Goal: Task Accomplishment & Management: Manage account settings

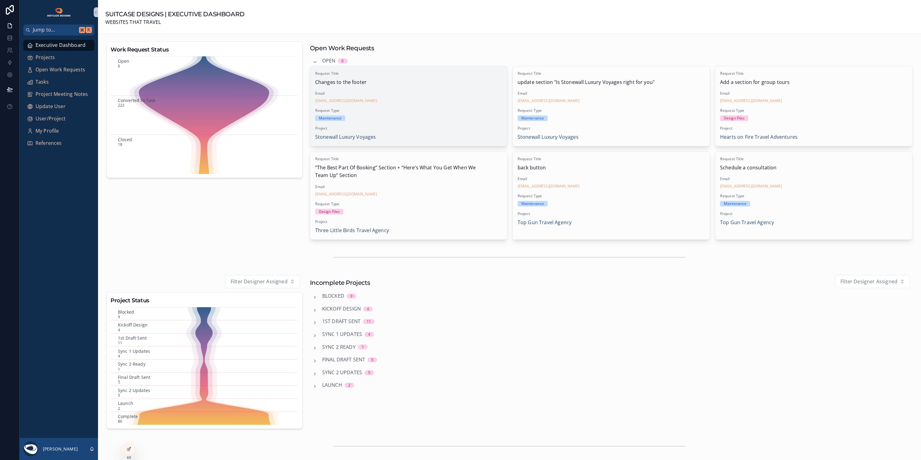
click at [446, 91] on span "Email" at bounding box center [408, 93] width 187 height 5
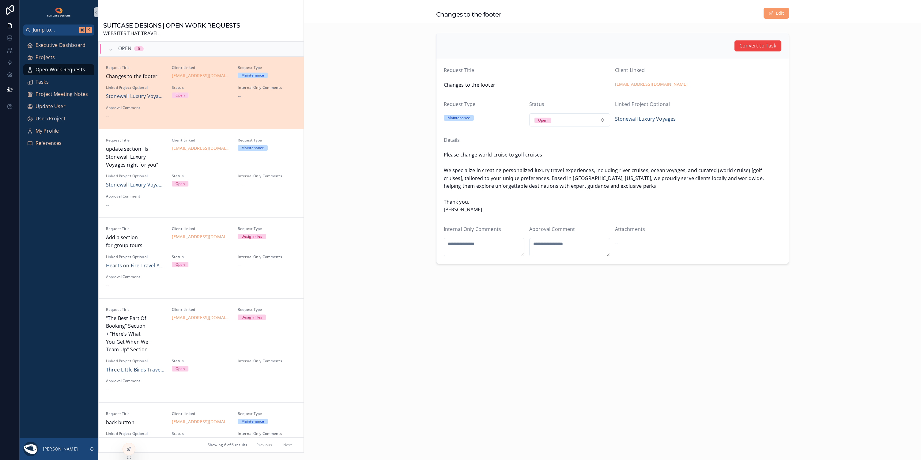
scroll to position [15, 0]
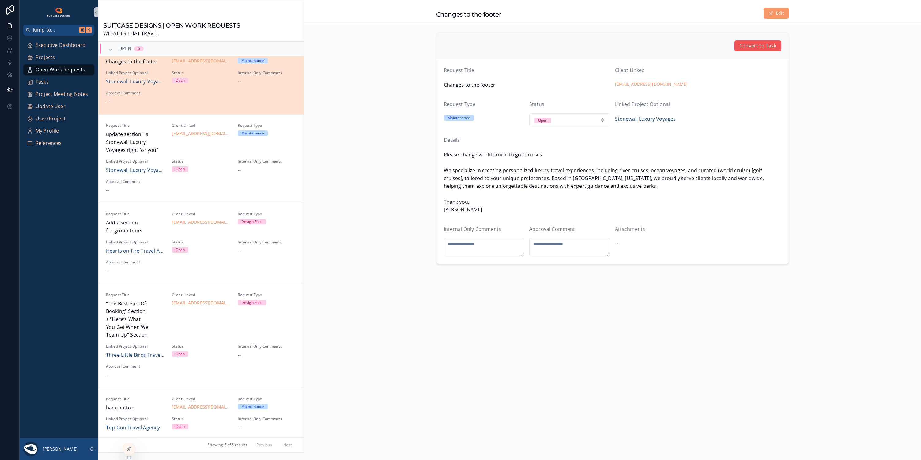
click at [747, 45] on span "Convert to Task" at bounding box center [758, 46] width 37 height 8
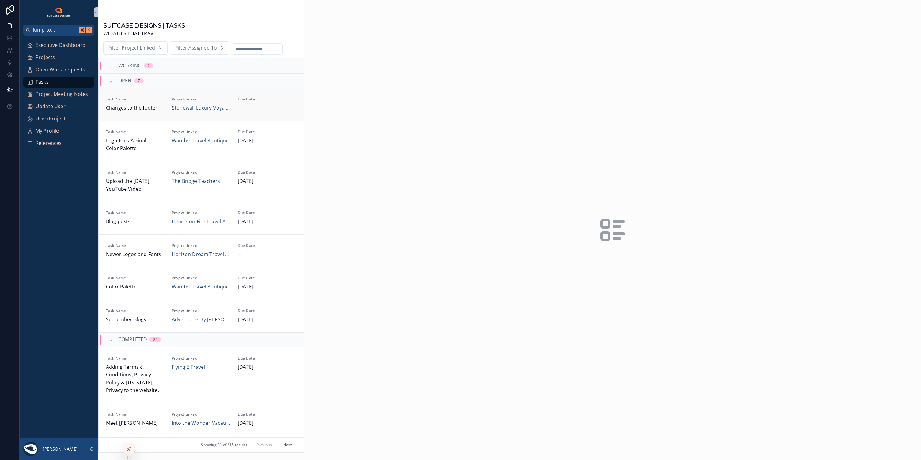
click at [255, 106] on div "--" at bounding box center [267, 108] width 59 height 8
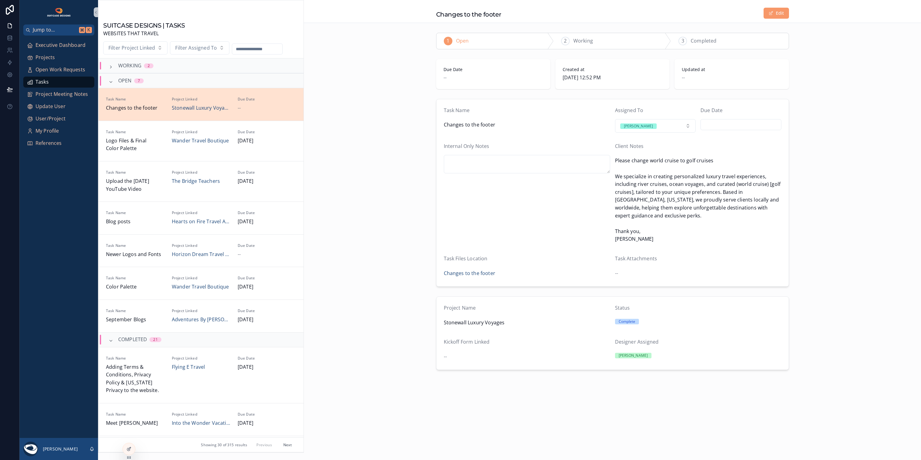
click at [722, 122] on input "scrollable content" at bounding box center [741, 124] width 80 height 9
click at [741, 177] on button "3" at bounding box center [741, 175] width 11 height 11
type input "********"
click at [814, 269] on div "Task Name Changes to the footer Assigned To [PERSON_NAME] Due Date ******** Int…" at bounding box center [612, 193] width 617 height 193
click at [70, 45] on span "Executive Dashboard" at bounding box center [61, 45] width 50 height 8
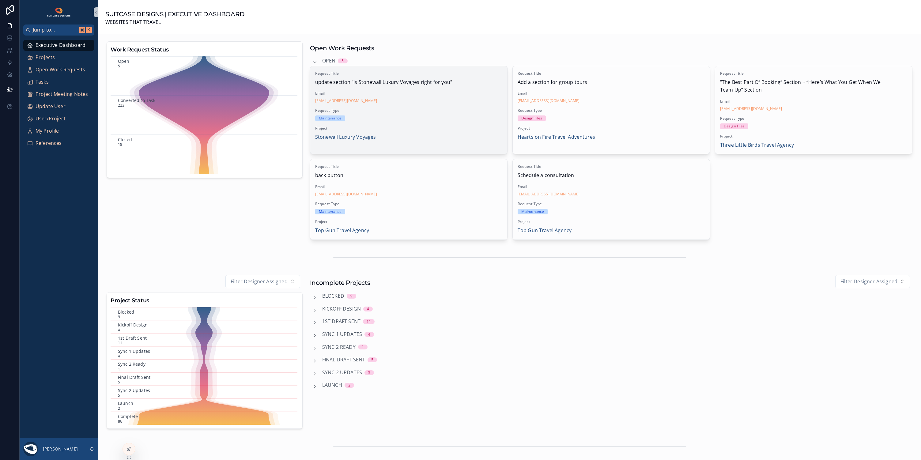
click at [451, 104] on div "Request Title update section "Is Stonewall Luxury Voyages right for you" Email …" at bounding box center [408, 106] width 197 height 80
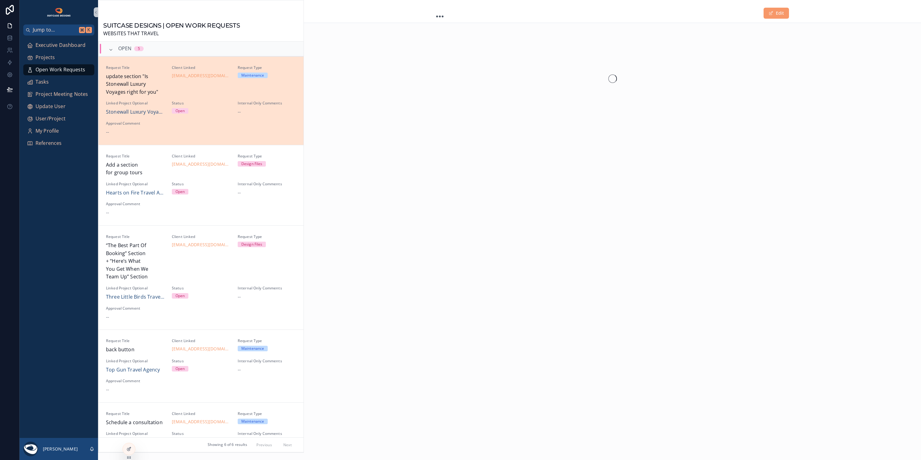
scroll to position [15, 0]
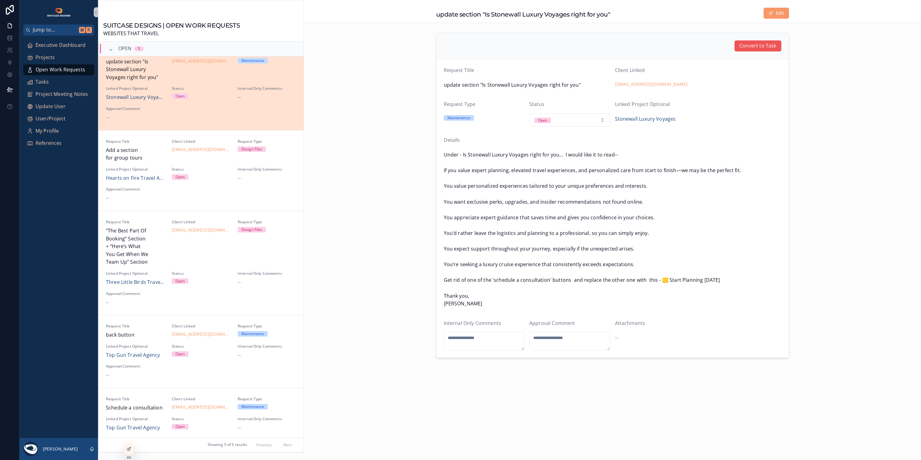
click at [751, 45] on span "Convert to Task" at bounding box center [758, 46] width 37 height 8
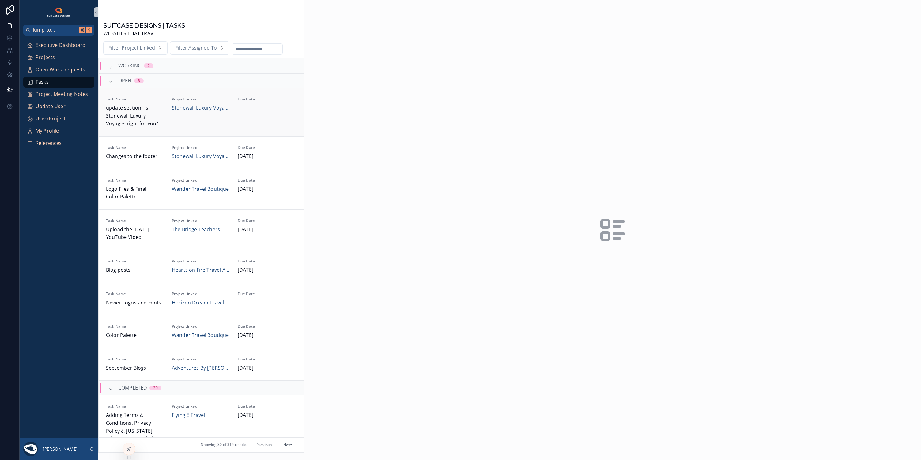
click at [269, 119] on div "Due Date --" at bounding box center [267, 112] width 59 height 31
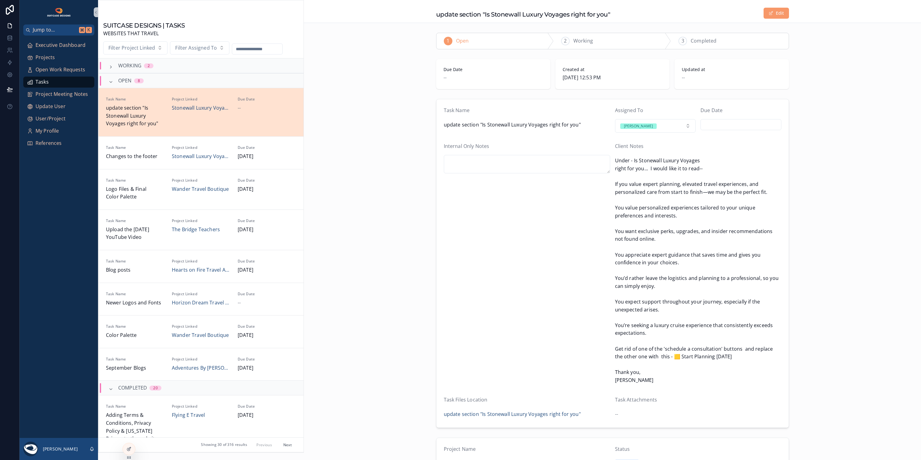
click at [728, 125] on input "scrollable content" at bounding box center [741, 124] width 80 height 9
click at [751, 175] on button "4" at bounding box center [750, 175] width 11 height 11
type input "********"
click at [815, 191] on div "Task Name update section "Is Stonewall Luxury Voyages right for you" Assigned T…" at bounding box center [612, 264] width 617 height 334
click at [64, 44] on span "Executive Dashboard" at bounding box center [61, 45] width 50 height 8
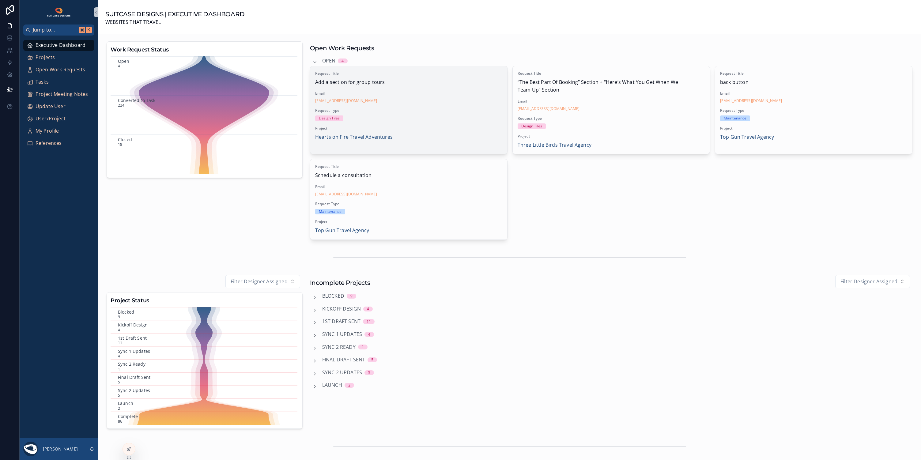
click at [439, 120] on div "Design Files" at bounding box center [408, 119] width 187 height 6
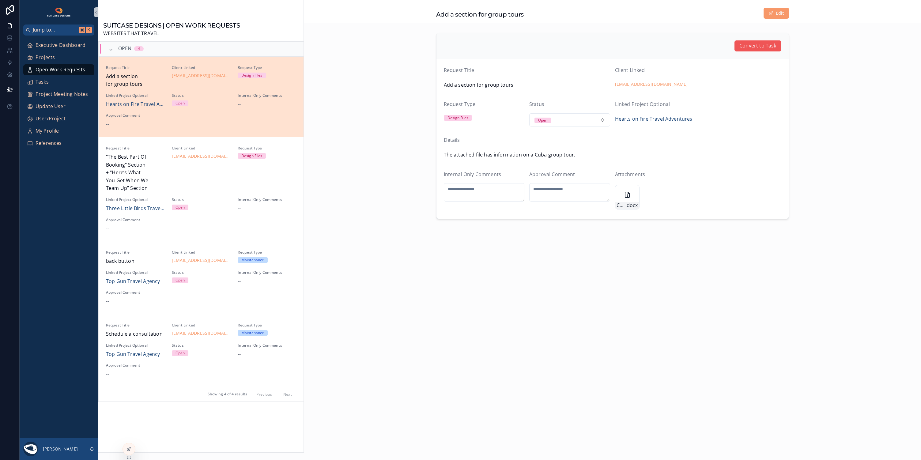
click at [759, 48] on span "Convert to Task" at bounding box center [758, 46] width 37 height 8
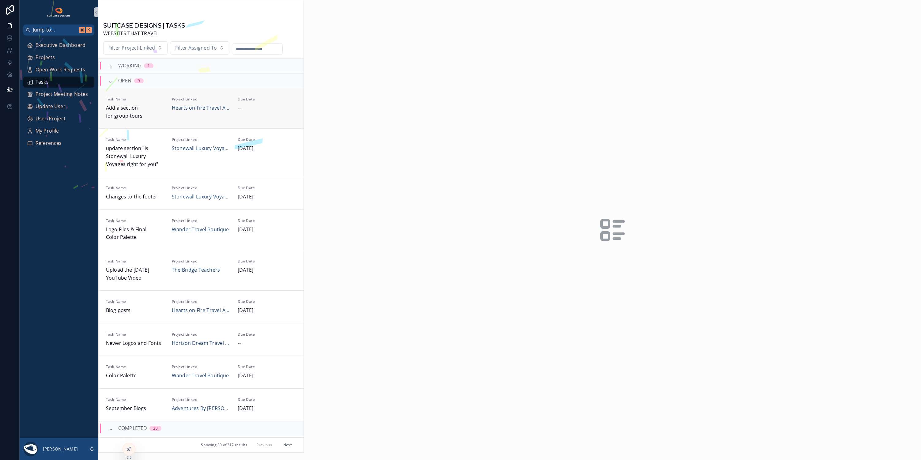
click at [268, 111] on div "--" at bounding box center [267, 108] width 59 height 8
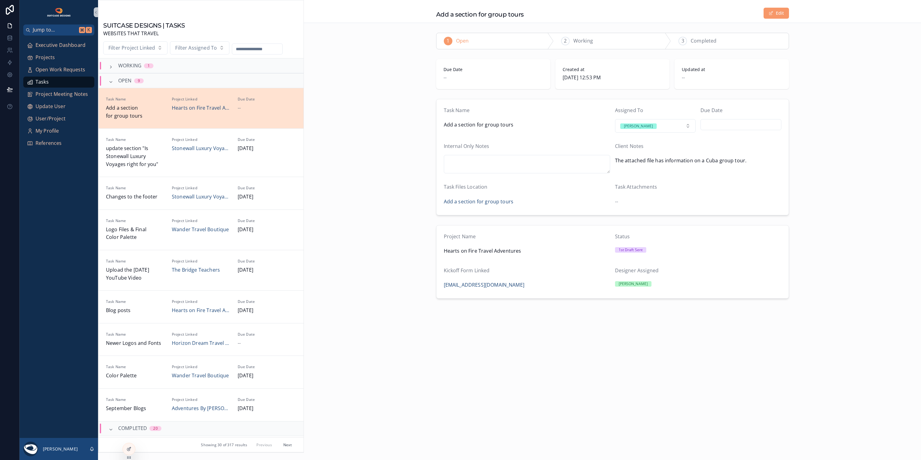
click at [746, 125] on input "scrollable content" at bounding box center [741, 124] width 80 height 9
click at [752, 175] on button "4" at bounding box center [752, 175] width 11 height 11
type input "********"
click at [827, 236] on div "Project Name Hearts on Fire Travel Adventures Status 1st Draft Sent Kickoff For…" at bounding box center [612, 262] width 617 height 78
click at [69, 44] on span "Executive Dashboard" at bounding box center [61, 45] width 50 height 8
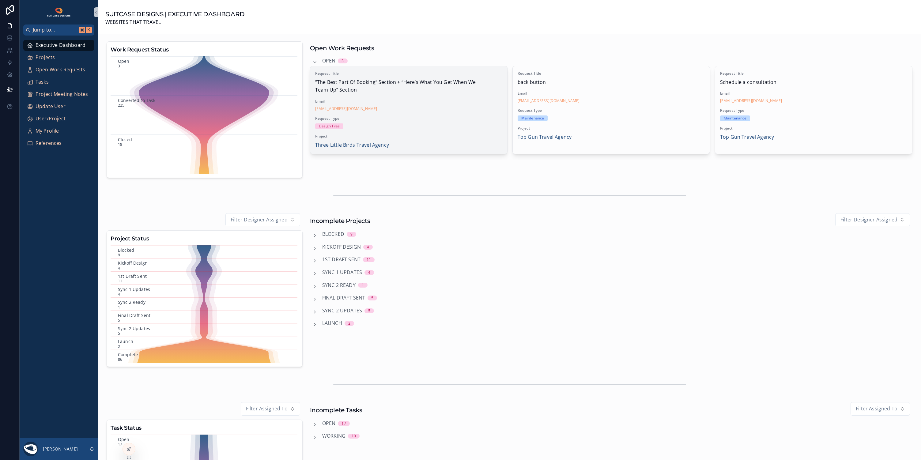
click at [440, 112] on div "Request Title “The Best Part Of Booking” Section + “Here’s What You Get When We…" at bounding box center [408, 110] width 197 height 88
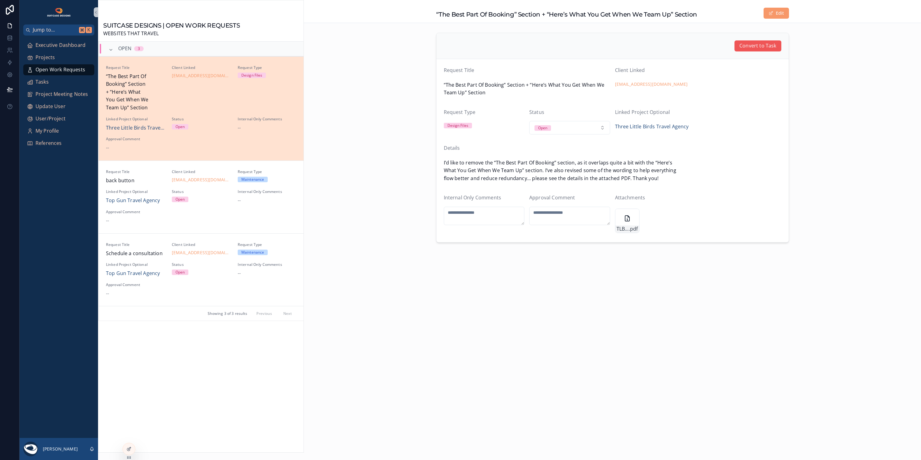
click at [743, 51] on button "Convert to Task" at bounding box center [758, 45] width 47 height 11
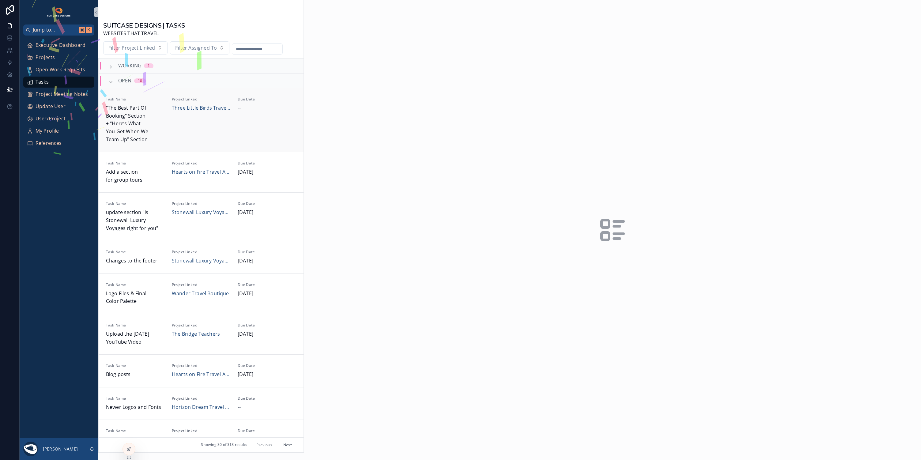
click at [248, 131] on div "Due Date --" at bounding box center [267, 120] width 59 height 47
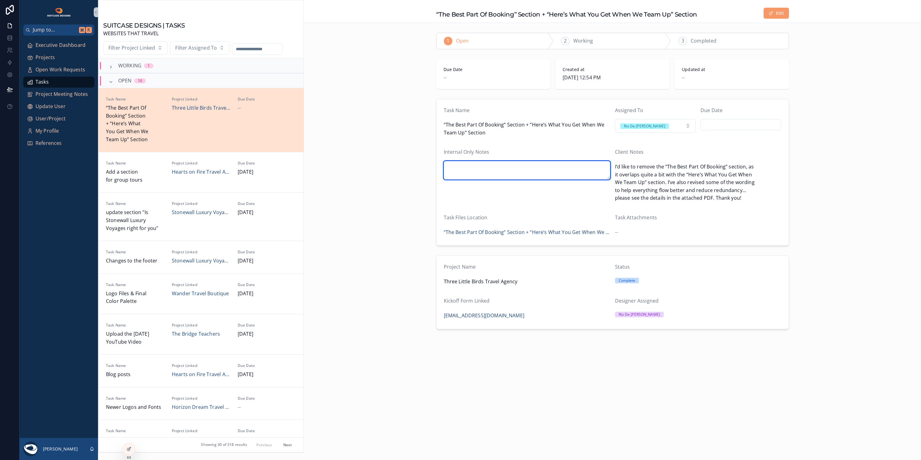
drag, startPoint x: 458, startPoint y: 164, endPoint x: 488, endPoint y: 170, distance: 30.4
click at [458, 164] on textarea "scrollable content" at bounding box center [527, 170] width 166 height 18
type textarea "**********"
click at [723, 123] on input "scrollable content" at bounding box center [741, 124] width 80 height 9
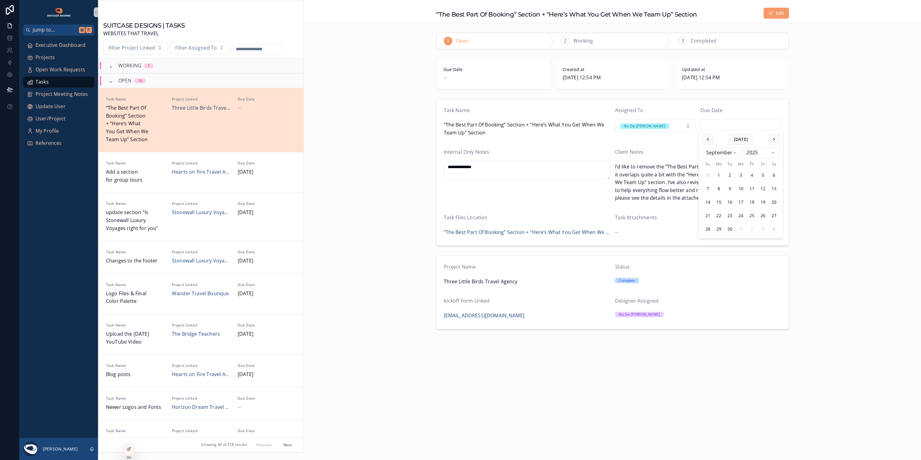
click at [753, 175] on button "4" at bounding box center [752, 175] width 11 height 11
type input "********"
click at [819, 194] on div "**********" at bounding box center [612, 173] width 617 height 152
click at [53, 45] on span "Executive Dashboard" at bounding box center [61, 45] width 50 height 8
